Goal: Find specific page/section: Find specific page/section

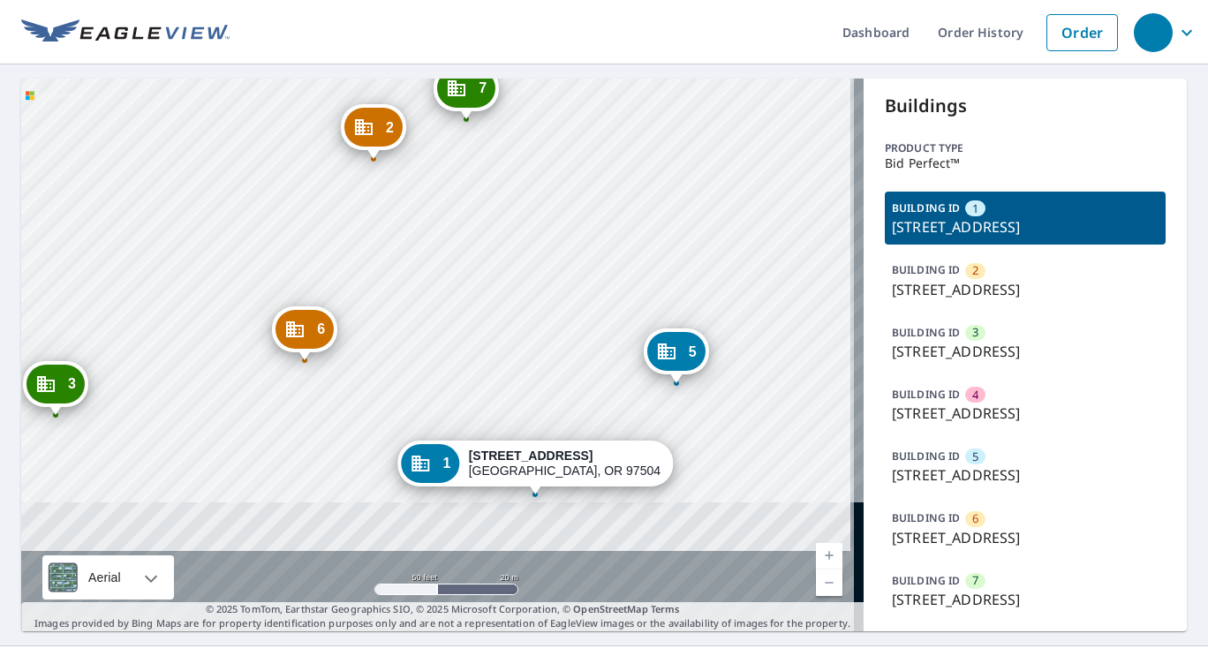
drag, startPoint x: 534, startPoint y: 420, endPoint x: 512, endPoint y: 199, distance: 221.8
click at [512, 199] on div "2 [STREET_ADDRESS][GEOGRAPHIC_DATA][STREET_ADDRESS] 4 [STREET_ADDRESS] 5 [STREE…" at bounding box center [442, 355] width 843 height 553
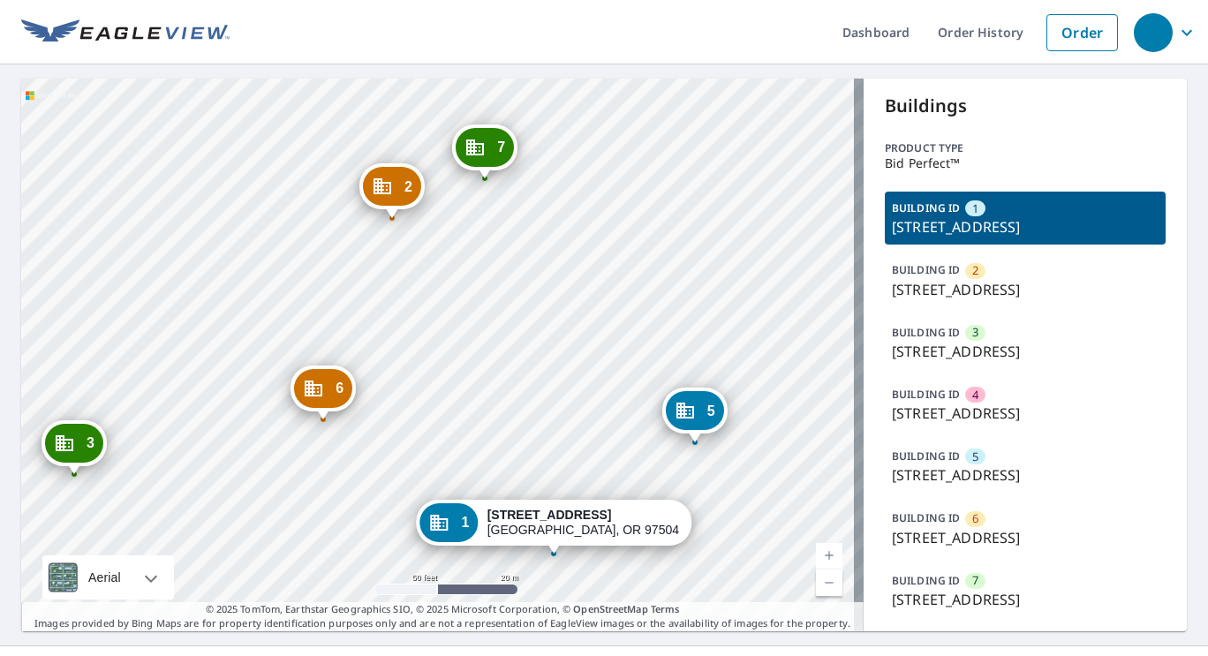
drag, startPoint x: 528, startPoint y: 254, endPoint x: 547, endPoint y: 314, distance: 62.9
click at [547, 314] on div "2 [STREET_ADDRESS][GEOGRAPHIC_DATA][STREET_ADDRESS] 4 [STREET_ADDRESS] 5 [STREE…" at bounding box center [442, 355] width 843 height 553
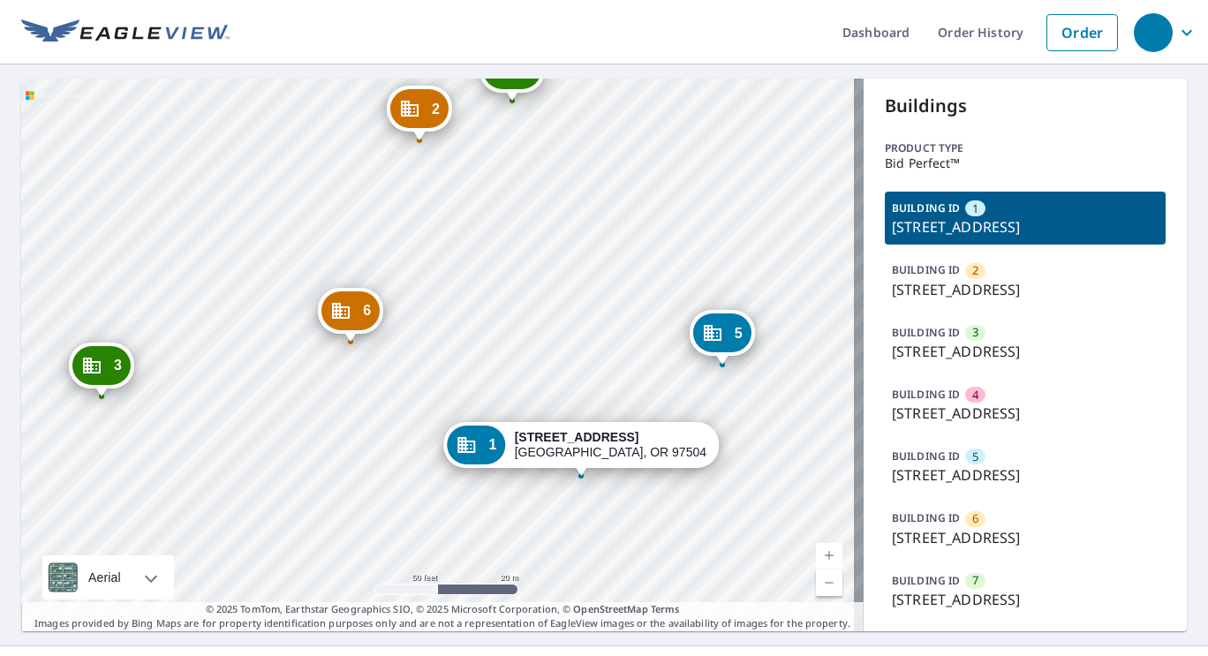
drag, startPoint x: 489, startPoint y: 357, endPoint x: 517, endPoint y: 279, distance: 82.4
click at [517, 279] on div "2 [STREET_ADDRESS][GEOGRAPHIC_DATA][STREET_ADDRESS] 4 [STREET_ADDRESS] 5 [STREE…" at bounding box center [442, 355] width 843 height 553
click at [910, 517] on p "BUILDING ID" at bounding box center [926, 518] width 68 height 15
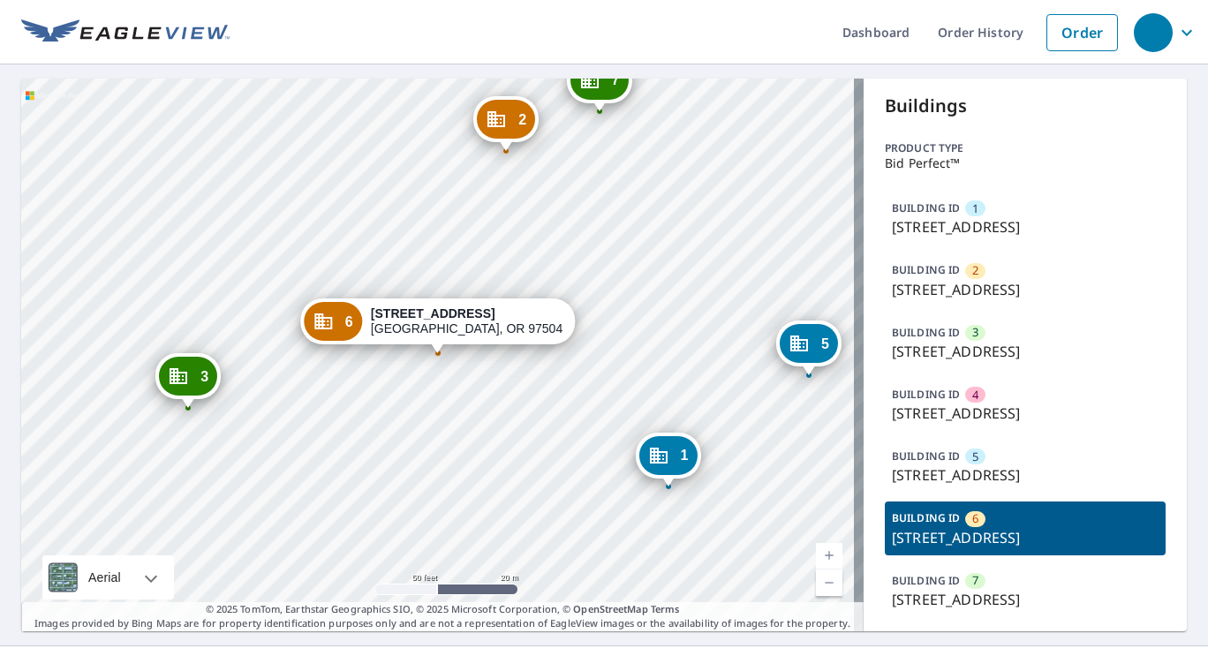
click at [961, 532] on p "[STREET_ADDRESS]" at bounding box center [1025, 537] width 267 height 21
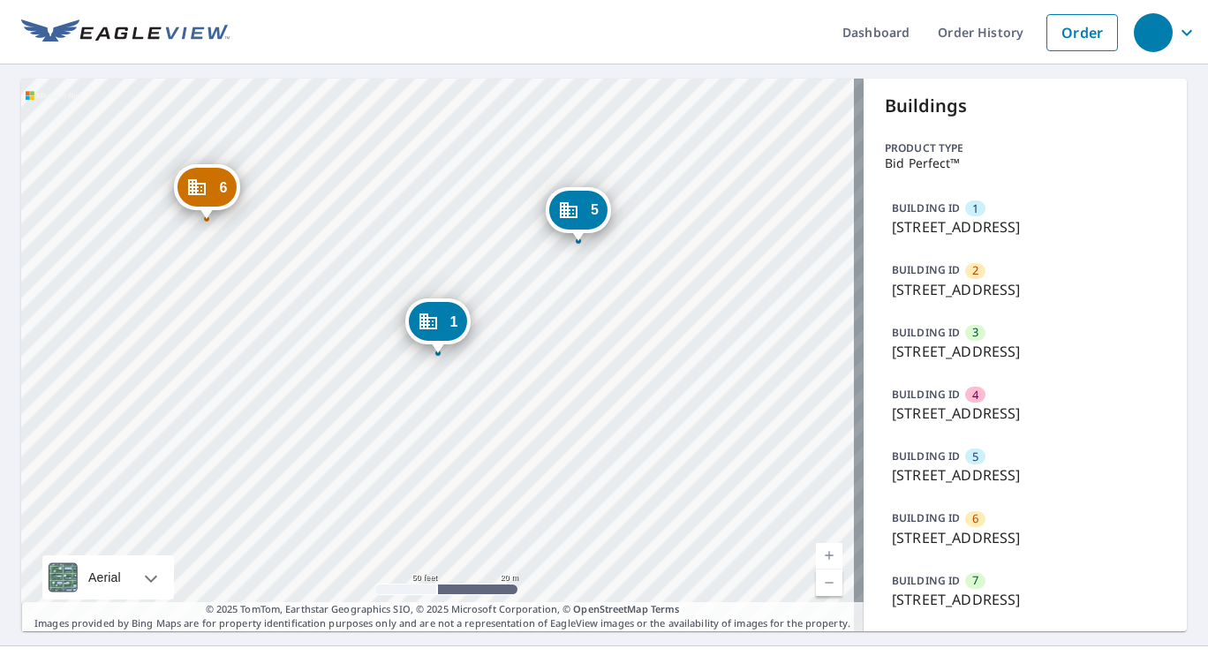
click at [961, 532] on p "[STREET_ADDRESS]" at bounding box center [1025, 537] width 267 height 21
click at [214, 177] on div "6" at bounding box center [207, 187] width 58 height 39
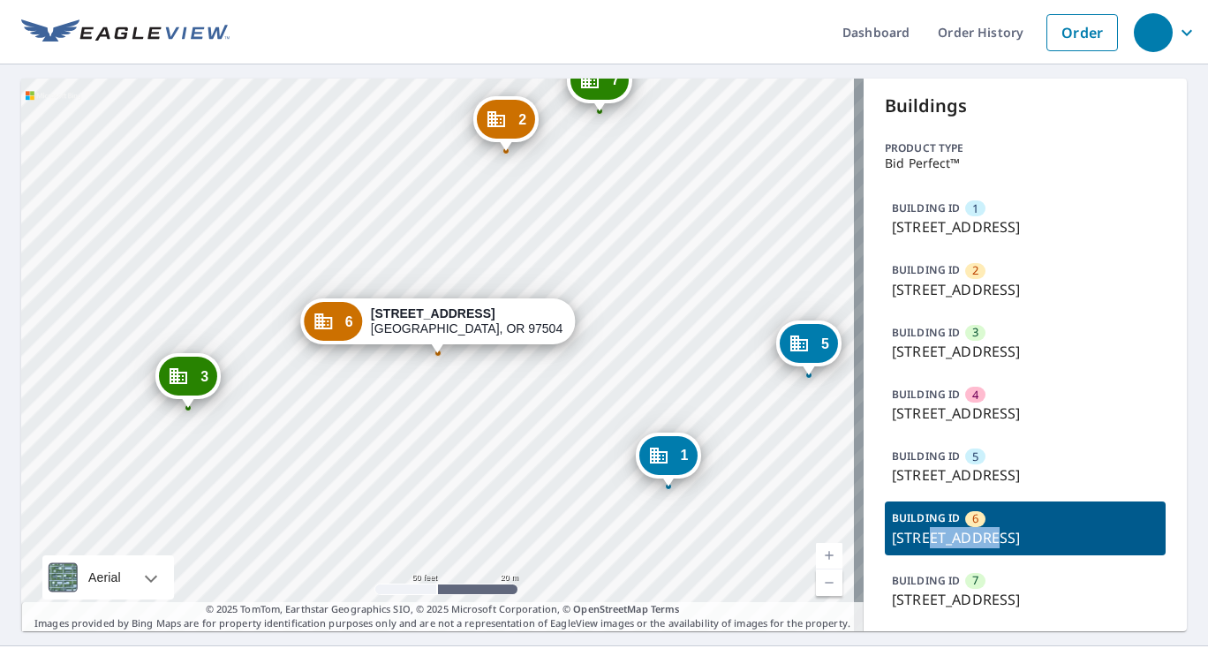
scroll to position [37, 0]
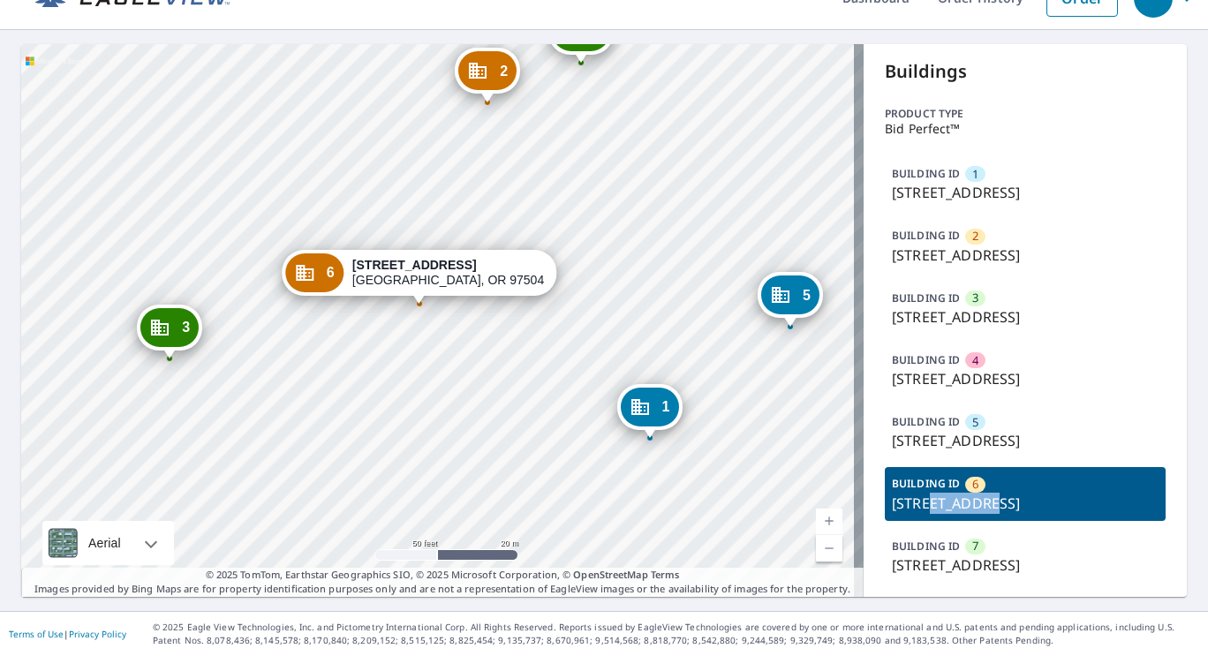
drag, startPoint x: 484, startPoint y: 423, endPoint x: 443, endPoint y: 351, distance: 83.1
click at [443, 351] on div "1 [STREET_ADDRESS] 2 [STREET_ADDRESS] 3 [STREET_ADDRESS] 4 [STREET_ADDRESS] 5 […" at bounding box center [442, 320] width 843 height 553
drag, startPoint x: 548, startPoint y: 149, endPoint x: 553, endPoint y: 273, distance: 123.8
click at [553, 273] on div "1 [STREET_ADDRESS] 2 [STREET_ADDRESS] 3 [STREET_ADDRESS] 4 [STREET_ADDRESS] 5 […" at bounding box center [442, 320] width 843 height 553
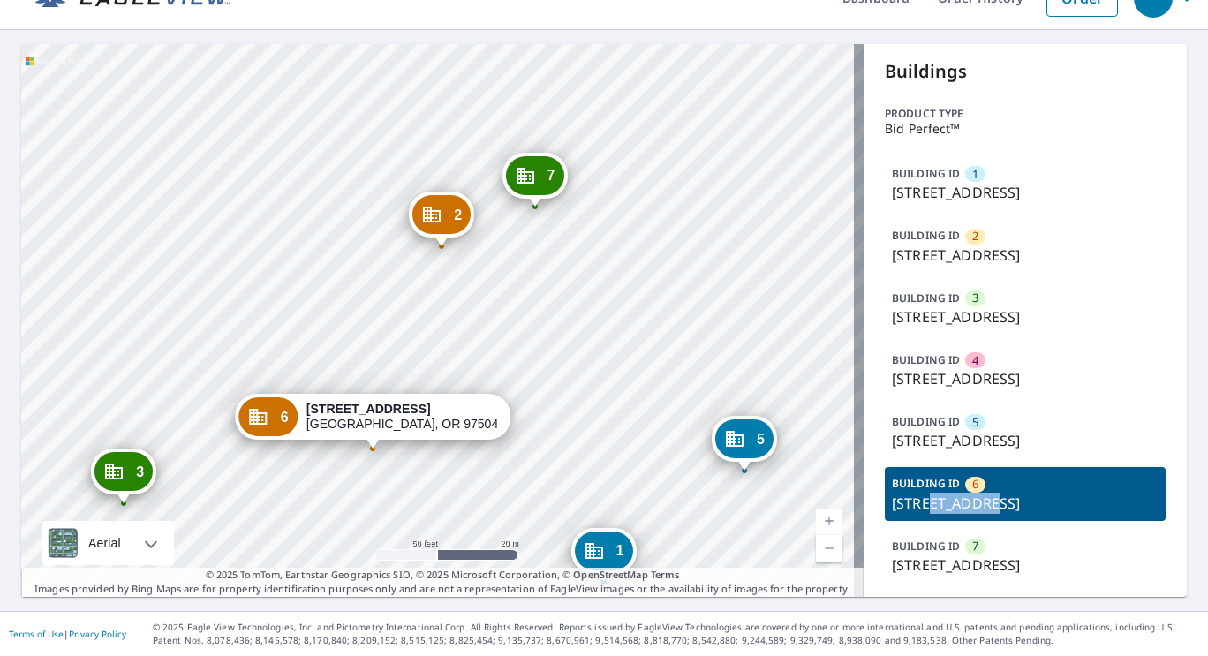
drag, startPoint x: 589, startPoint y: 192, endPoint x: 579, endPoint y: 291, distance: 100.3
click at [579, 291] on div "1 [STREET_ADDRESS] 2 [STREET_ADDRESS] 3 [STREET_ADDRESS] 4 [STREET_ADDRESS] 5 […" at bounding box center [442, 320] width 843 height 553
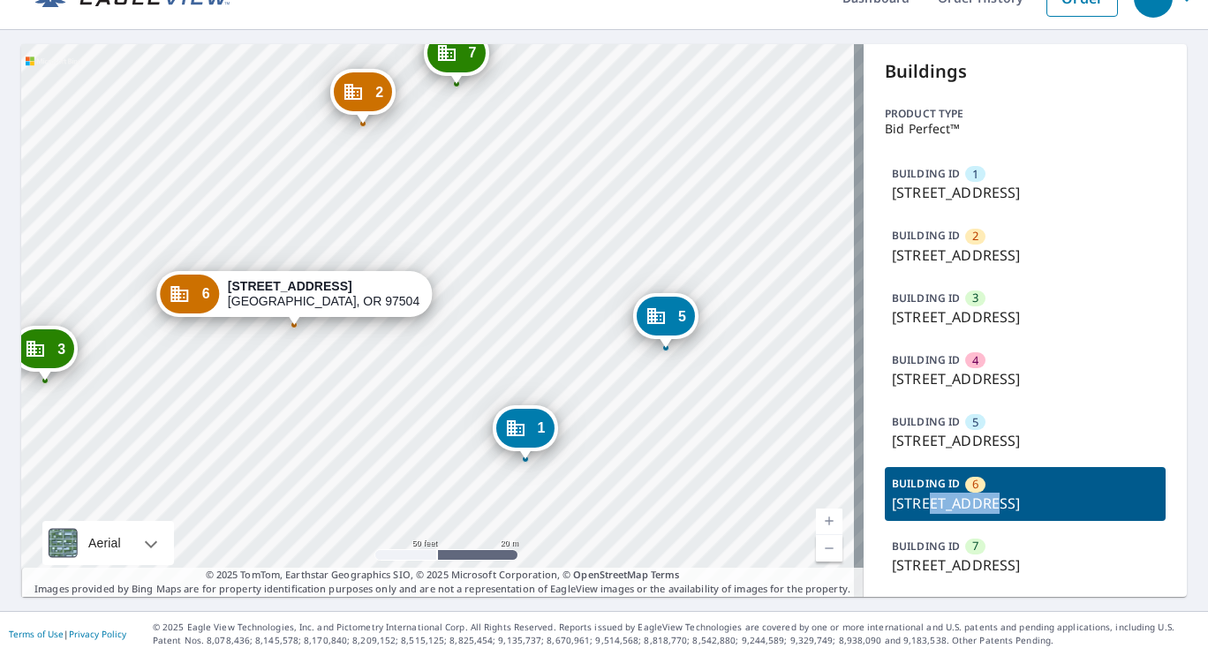
drag, startPoint x: 643, startPoint y: 396, endPoint x: 574, endPoint y: 229, distance: 180.6
click at [574, 229] on div "1 [STREET_ADDRESS] 2 [STREET_ADDRESS] 3 [STREET_ADDRESS] 4 [STREET_ADDRESS] 5 […" at bounding box center [442, 320] width 843 height 553
